Goal: Information Seeking & Learning: Check status

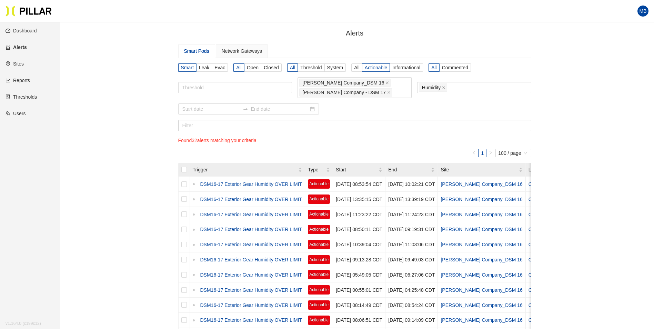
drag, startPoint x: 567, startPoint y: 96, endPoint x: 566, endPoint y: 83, distance: 12.8
